Goal: Browse casually: Explore the website without a specific task or goal

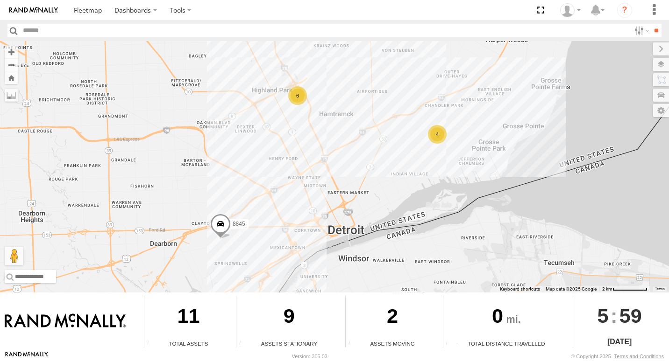
click at [439, 134] on div "4" at bounding box center [437, 134] width 19 height 19
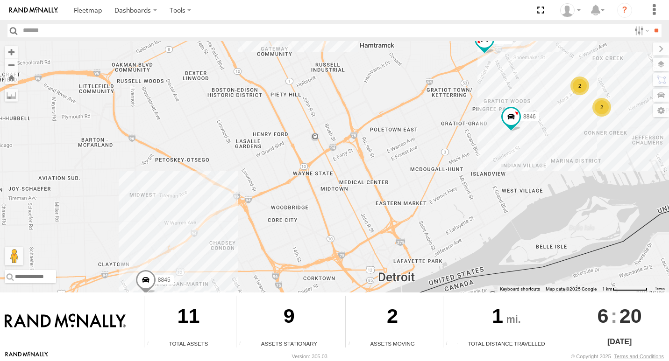
click at [603, 103] on div "2" at bounding box center [601, 107] width 19 height 19
